Goal: Transaction & Acquisition: Purchase product/service

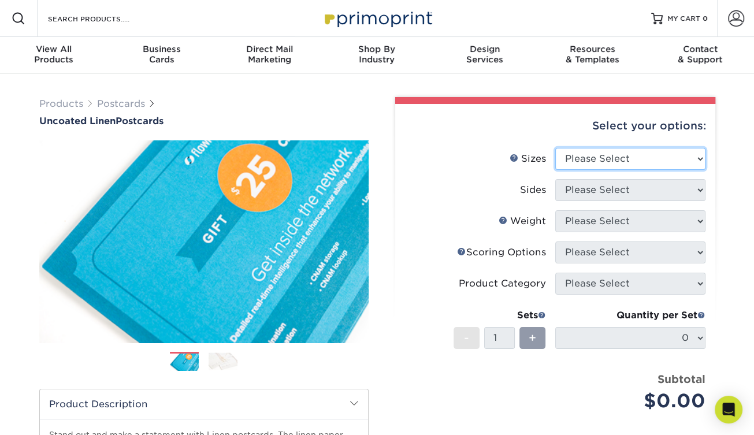
click at [613, 158] on select "Please Select 1.5" x 7" 2" x 6" 2" x 8" 2.12" x 5.5" 2.75" x 4.25" 2.75" x 8.5"…" at bounding box center [630, 159] width 150 height 22
click at [610, 155] on select "Please Select 1.5" x 7" 2" x 6" 2" x 8" 2.12" x 5.5" 2.75" x 4.25" 2.75" x 8.5"…" at bounding box center [630, 159] width 150 height 22
select select "4.00x6.00"
click at [555, 148] on select "Please Select 1.5" x 7" 2" x 6" 2" x 8" 2.12" x 5.5" 2.75" x 4.25" 2.75" x 8.5"…" at bounding box center [630, 159] width 150 height 22
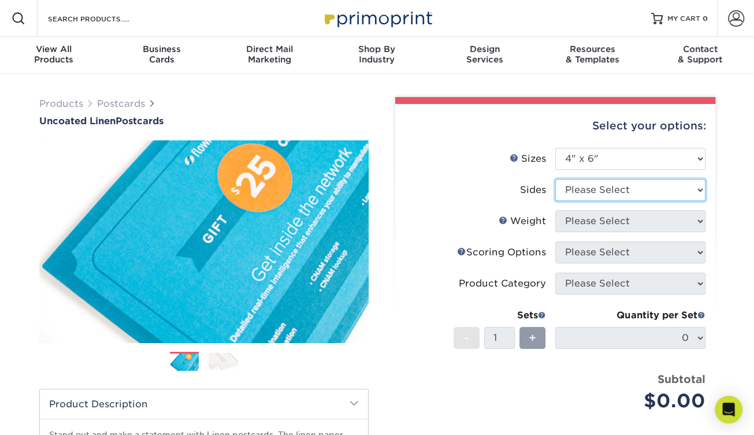
click at [625, 190] on select "Please Select Print Both Sides Print Front Only" at bounding box center [630, 190] width 150 height 22
select select "13abbda7-1d64-4f25-8bb2-c179b224825d"
click at [555, 179] on select "Please Select Print Both Sides Print Front Only" at bounding box center [630, 190] width 150 height 22
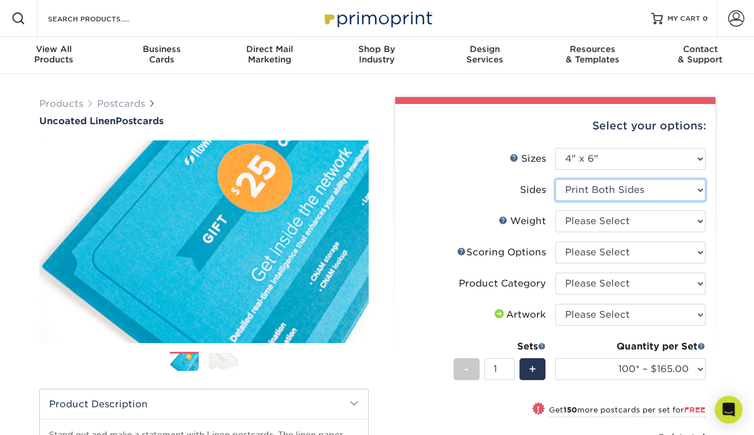
click at [628, 194] on select "Please Select Print Both Sides Print Front Only" at bounding box center [630, 190] width 150 height 22
drag, startPoint x: 452, startPoint y: 192, endPoint x: 460, endPoint y: 195, distance: 7.9
click at [452, 192] on label "Sides" at bounding box center [480, 190] width 150 height 22
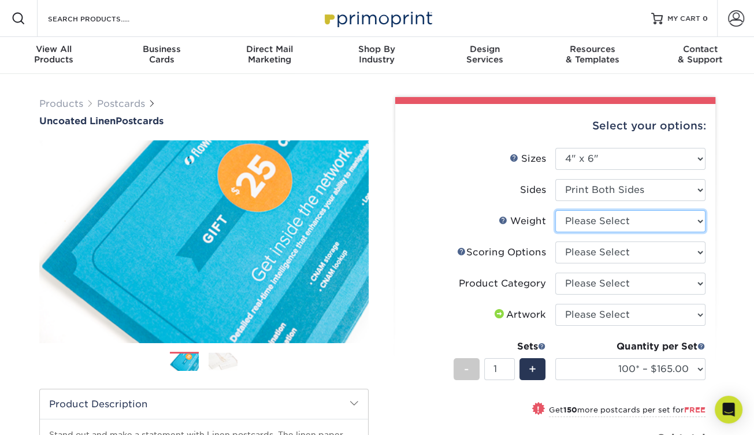
click at [580, 213] on select "Please Select 100LB" at bounding box center [630, 221] width 150 height 22
select select "100LB"
click at [555, 210] on select "Please Select 100LB" at bounding box center [630, 221] width 150 height 22
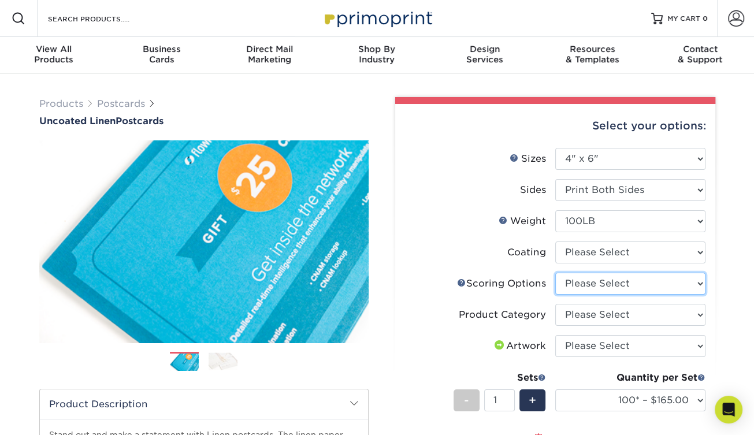
click at [657, 281] on select "Please Select No Scoring One Score Score in Half" at bounding box center [630, 284] width 150 height 22
select select "16ebe401-5398-422d-8cb0-f3adbb82deb5"
click at [555, 273] on select "Please Select No Scoring One Score Score in Half" at bounding box center [630, 284] width 150 height 22
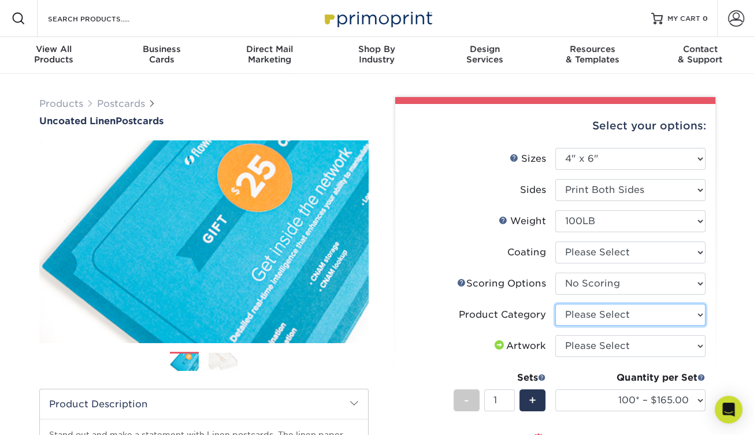
click at [623, 320] on select "Please Select Postcards" at bounding box center [630, 315] width 150 height 22
select select "9b7272e0-d6c8-4c3c-8e97-d3a1bcdab858"
click at [555, 304] on select "Please Select Postcards" at bounding box center [630, 315] width 150 height 22
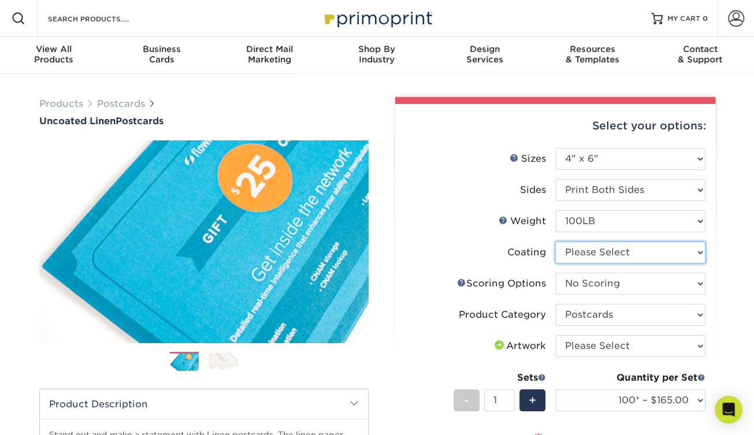
click at [618, 254] on select at bounding box center [630, 253] width 150 height 22
select select "3e7618de-abca-4bda-9f97-8b9129e913d8"
click at [555, 242] on select at bounding box center [630, 253] width 150 height 22
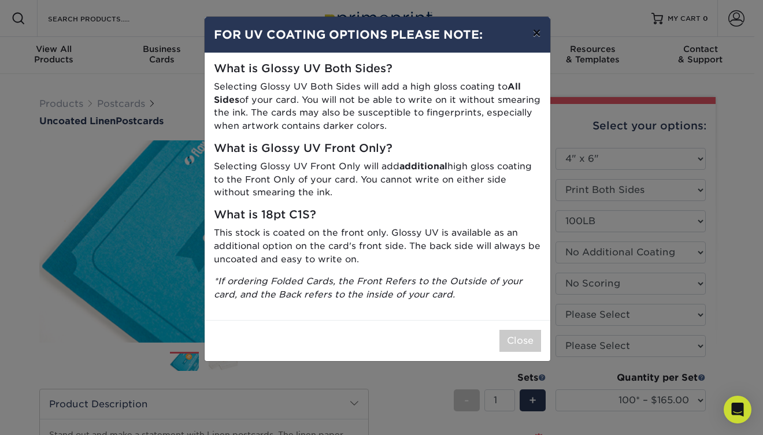
click at [535, 34] on button "×" at bounding box center [536, 33] width 27 height 32
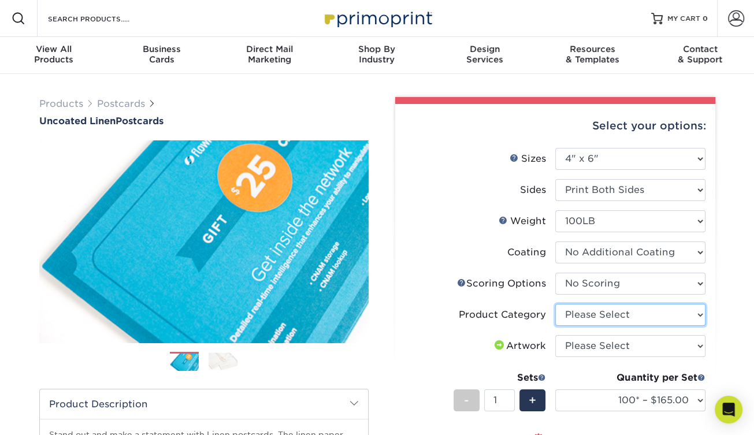
click at [628, 314] on select "Please Select Postcards" at bounding box center [630, 315] width 150 height 22
select select "9b7272e0-d6c8-4c3c-8e97-d3a1bcdab858"
click at [555, 304] on select "Please Select Postcards" at bounding box center [630, 315] width 150 height 22
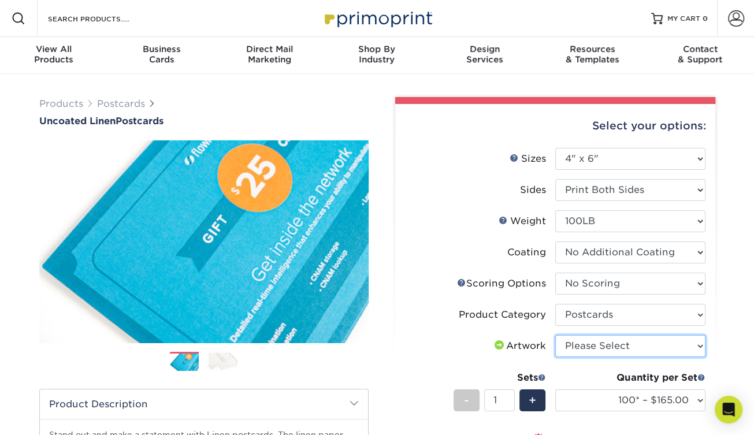
click at [623, 347] on select "Please Select I will upload files I need a design - $150" at bounding box center [630, 346] width 150 height 22
select select "upload"
click at [555, 335] on select "Please Select I will upload files I need a design - $150" at bounding box center [630, 346] width 150 height 22
